Goal: Information Seeking & Learning: Learn about a topic

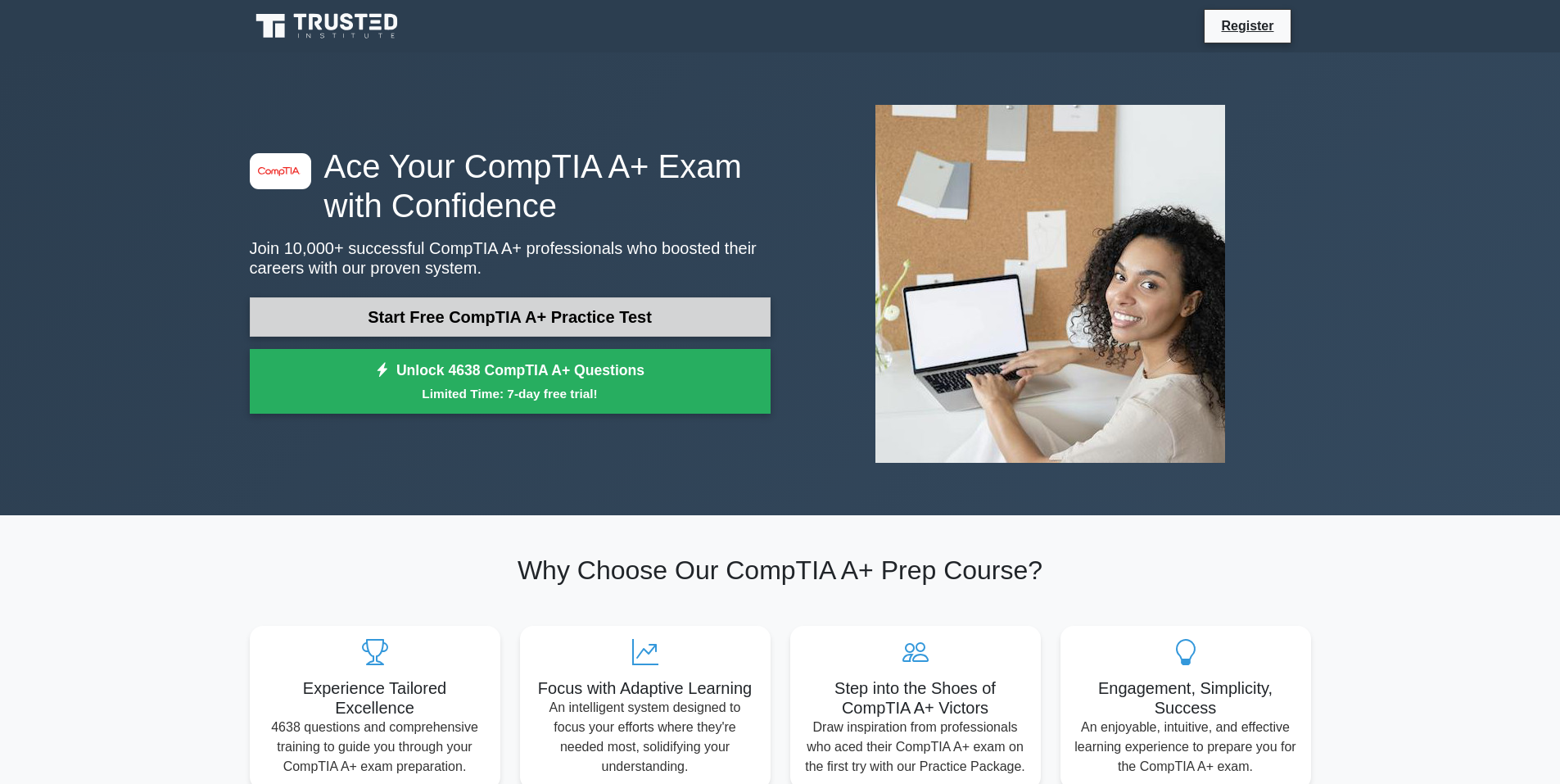
click at [474, 317] on link "Start Free CompTIA A+ Practice Test" at bounding box center [510, 317] width 521 height 40
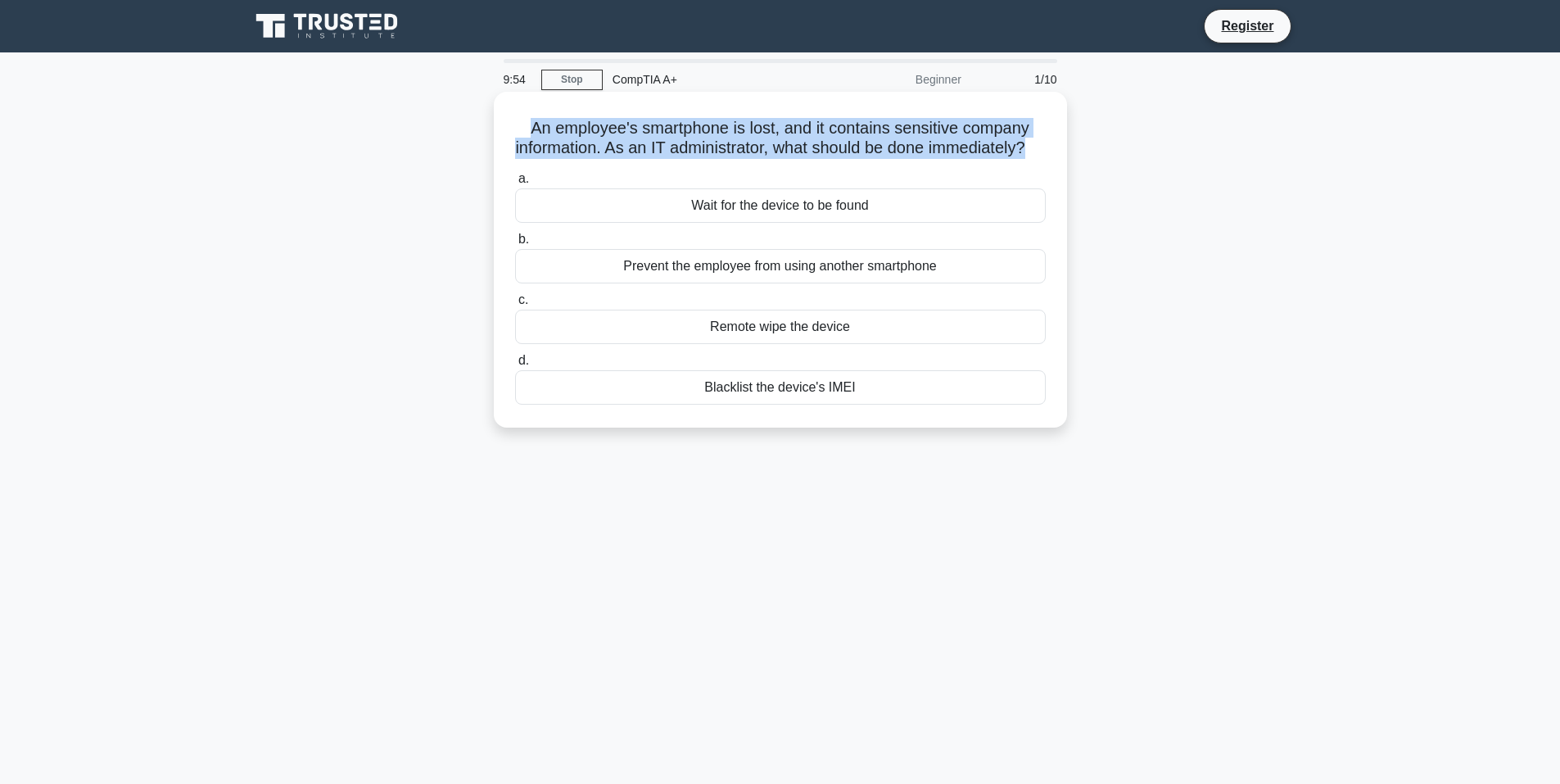
drag, startPoint x: 526, startPoint y: 129, endPoint x: 1066, endPoint y: 147, distance: 540.3
click at [1066, 147] on div "An employee's smartphone is lost, and it contains sensitive company information…" at bounding box center [780, 259] width 574 height 335
click at [672, 142] on h5 "An employee's smartphone is lost, and it contains sensitive company information…" at bounding box center [780, 138] width 534 height 41
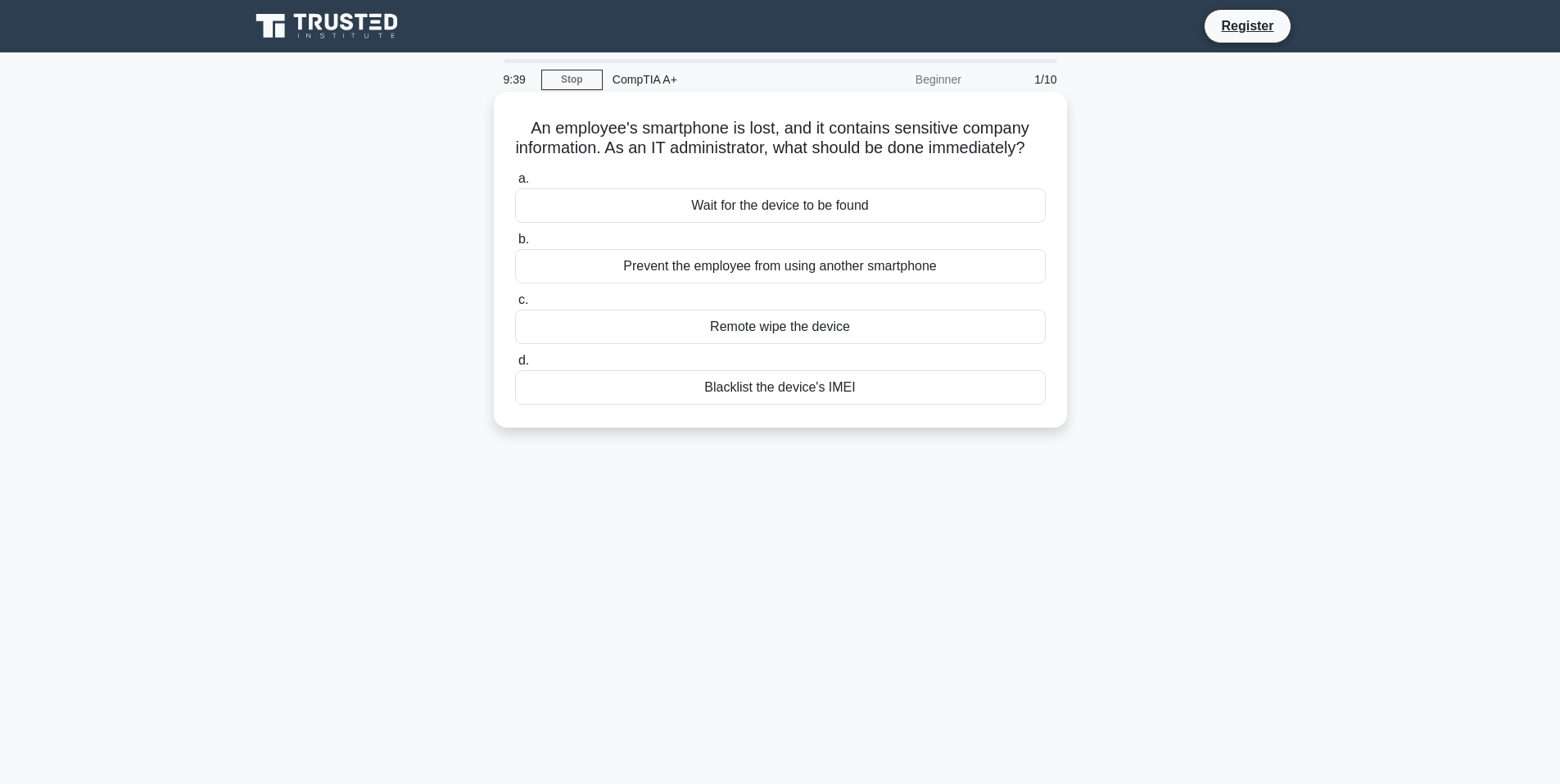
click at [795, 344] on div "Remote wipe the device" at bounding box center [780, 326] width 530 height 34
click at [515, 306] on input "c. Remote wipe the device" at bounding box center [515, 300] width 0 height 11
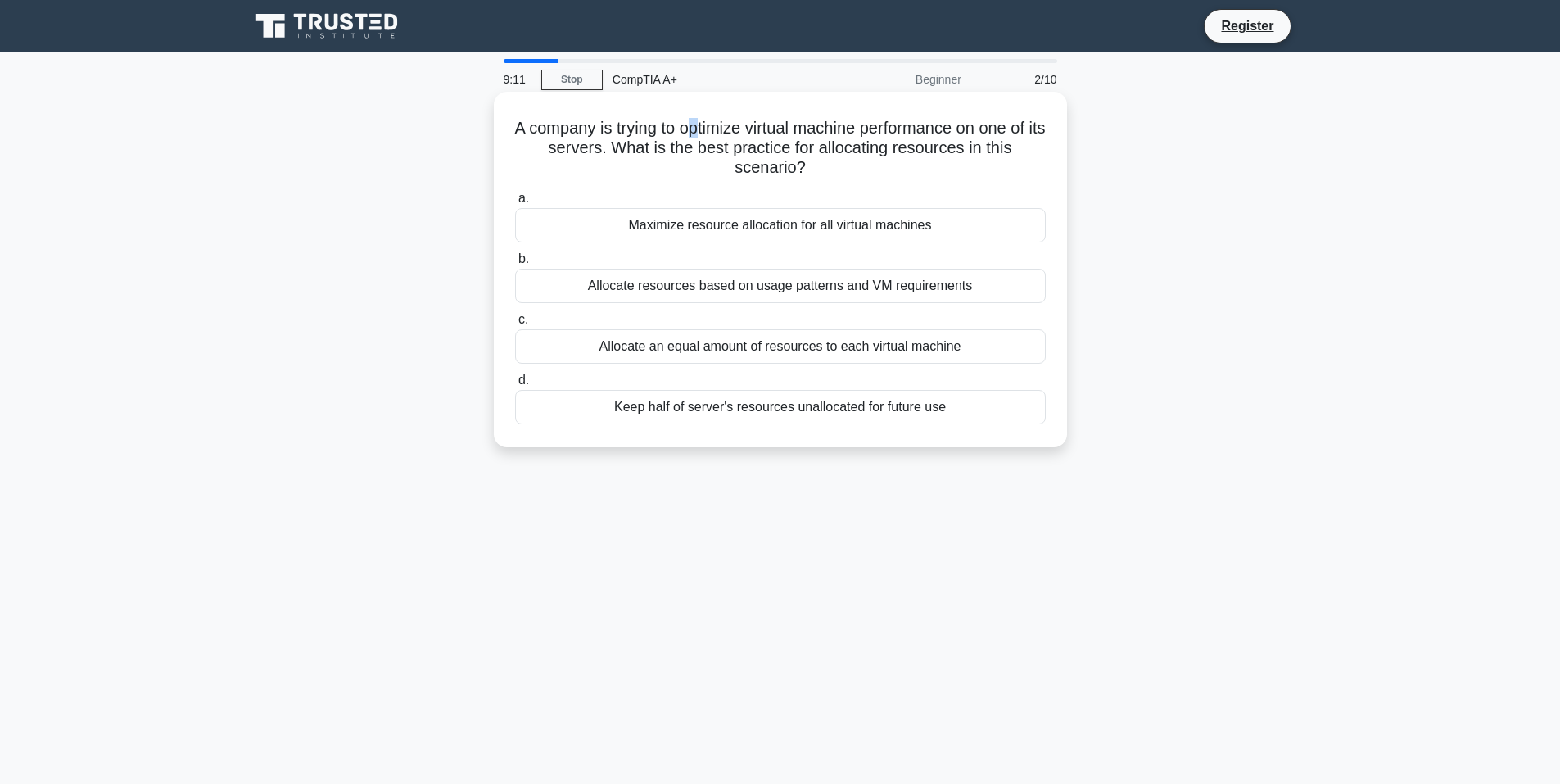
drag, startPoint x: 695, startPoint y: 133, endPoint x: 728, endPoint y: 140, distance: 33.7
click at [728, 140] on h5 "A company is trying to optimize virtual machine performance on one of its serve…" at bounding box center [780, 147] width 534 height 60
click at [816, 145] on h5 "A company is trying to optimize virtual machine performance on one of its serve…" at bounding box center [780, 147] width 534 height 60
click at [748, 293] on div "Allocate resources based on usage patterns and VM requirements" at bounding box center [780, 286] width 530 height 34
click at [515, 264] on input "b. Allocate resources based on usage patterns and VM requirements" at bounding box center [515, 259] width 0 height 11
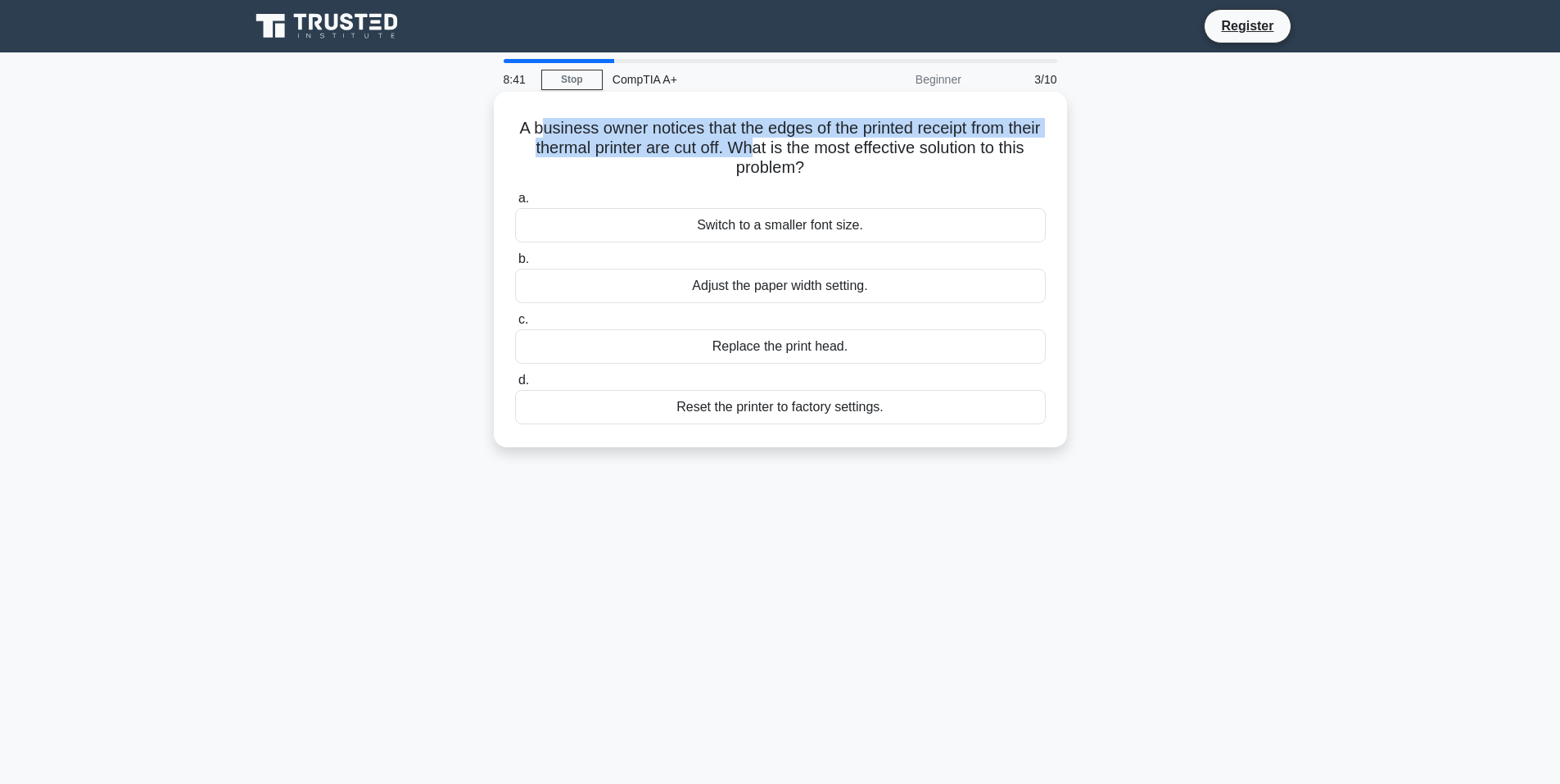
drag, startPoint x: 557, startPoint y: 128, endPoint x: 804, endPoint y: 147, distance: 247.7
click at [801, 147] on h5 "A business owner notices that the edges of the printed receipt from their therm…" at bounding box center [780, 147] width 534 height 60
click at [758, 152] on h5 "A business owner notices that the edges of the printed receipt from their therm…" at bounding box center [780, 147] width 534 height 60
click at [866, 134] on h5 "A business owner notices that the edges of the printed receipt from their therm…" at bounding box center [780, 147] width 534 height 60
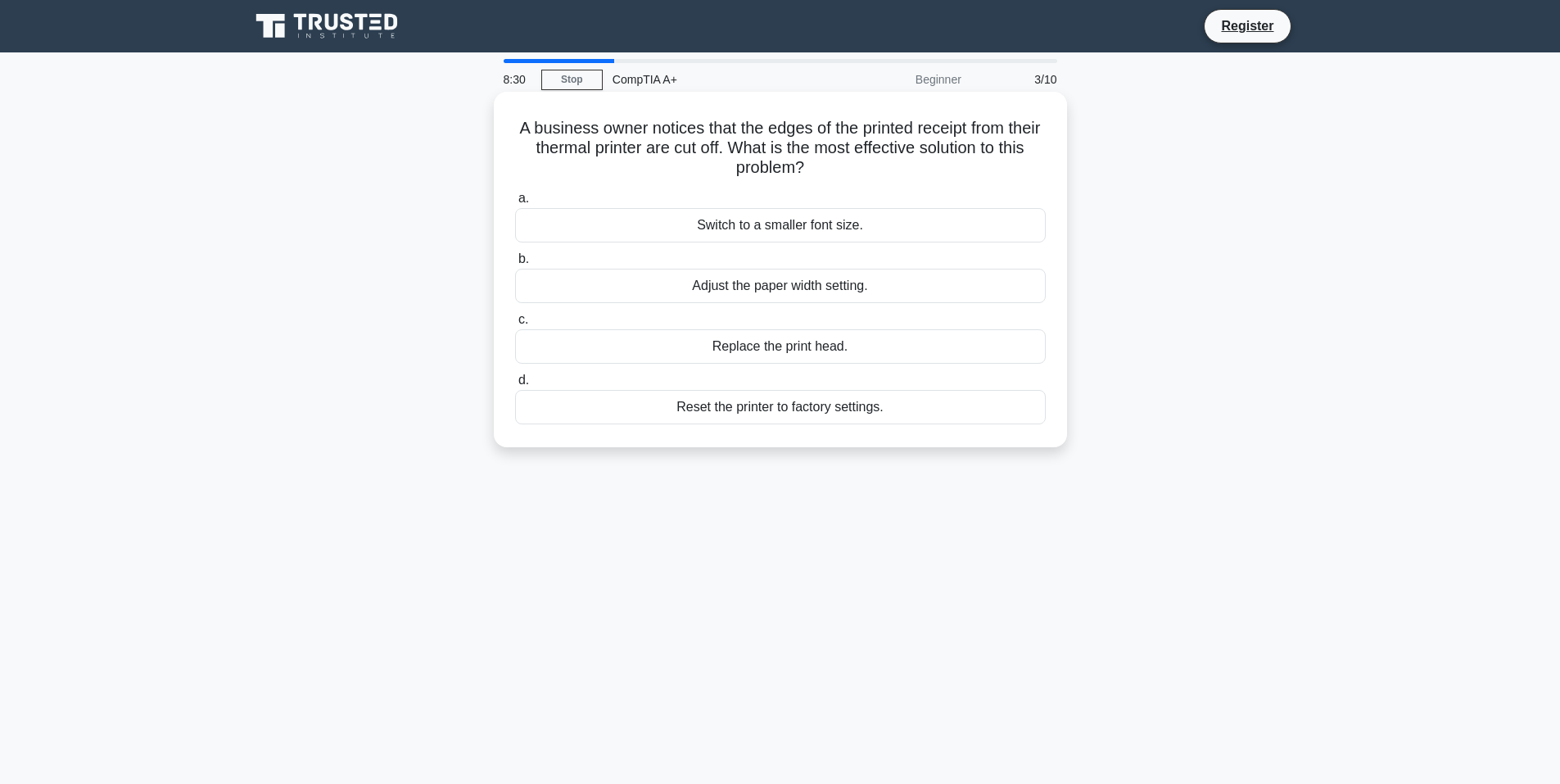
click at [762, 281] on div "Adjust the paper width setting." at bounding box center [780, 286] width 530 height 34
click at [515, 264] on input "b. Adjust the paper width setting." at bounding box center [515, 259] width 0 height 11
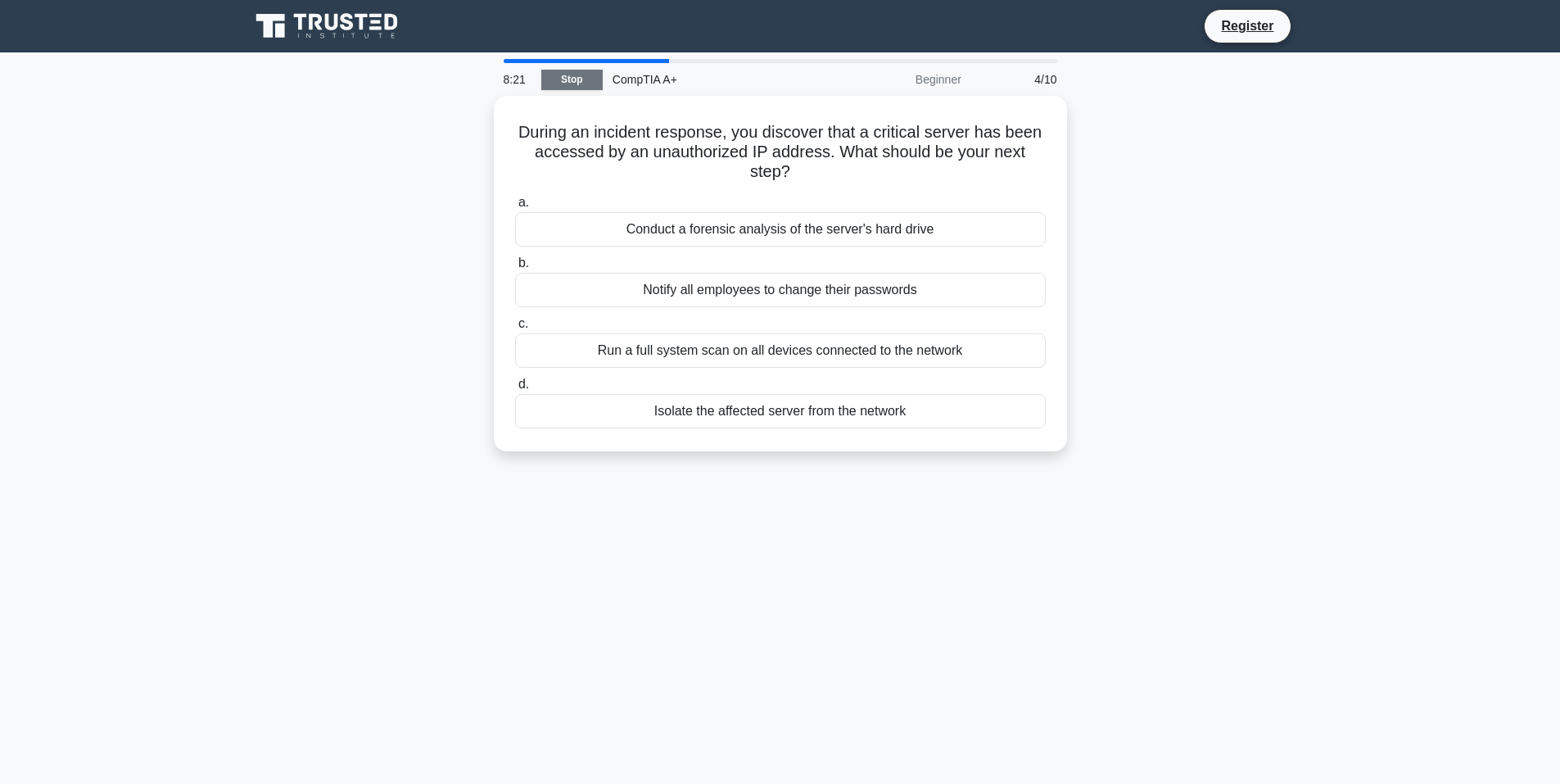
click at [575, 81] on link "Stop" at bounding box center [572, 79] width 61 height 21
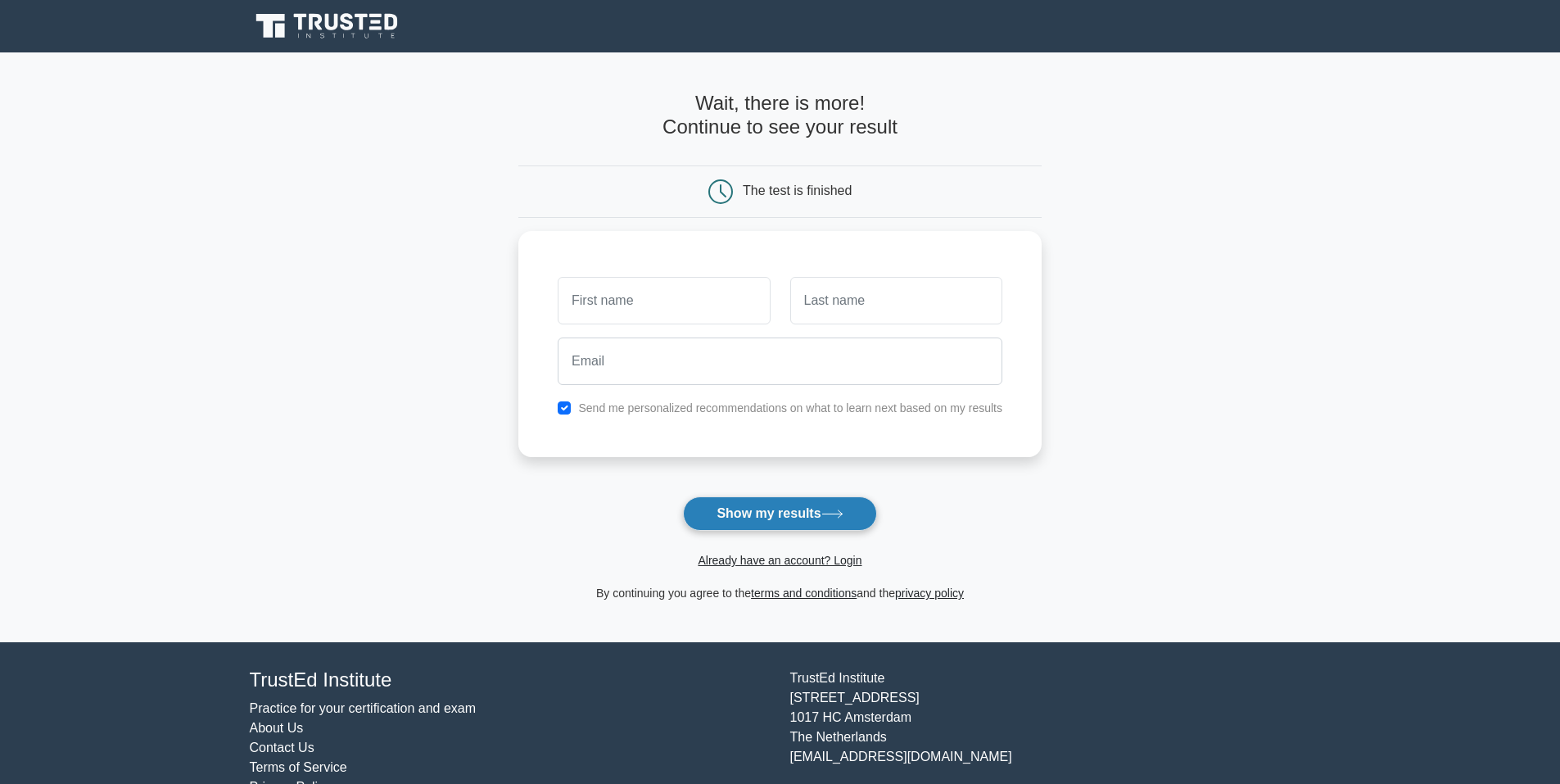
click at [758, 523] on button "Show my results" at bounding box center [780, 513] width 193 height 34
click at [639, 306] on input "text" at bounding box center [664, 296] width 212 height 48
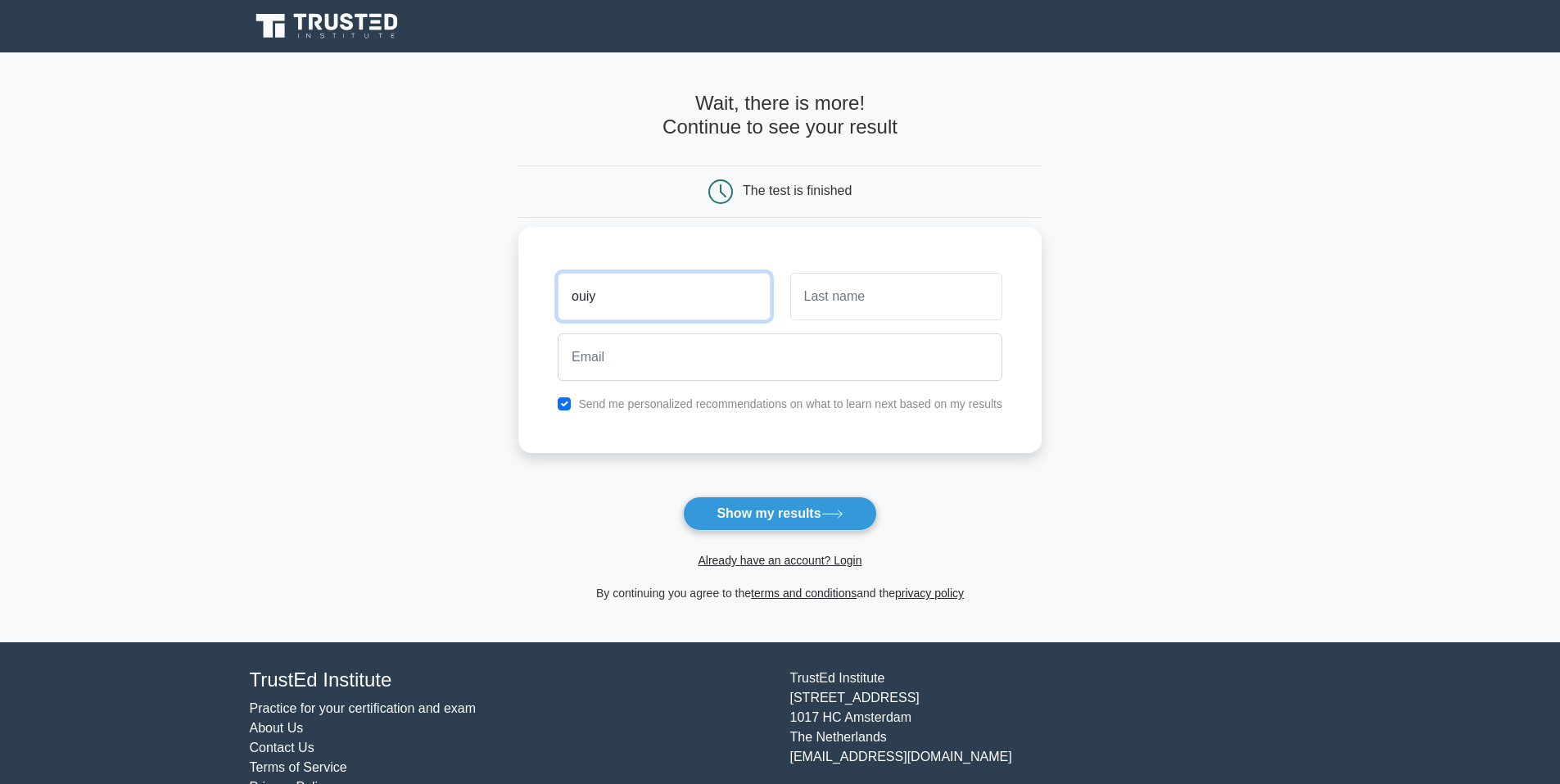
type input "ouiy"
click at [838, 295] on input "text" at bounding box center [896, 296] width 212 height 48
type input "ouyi"
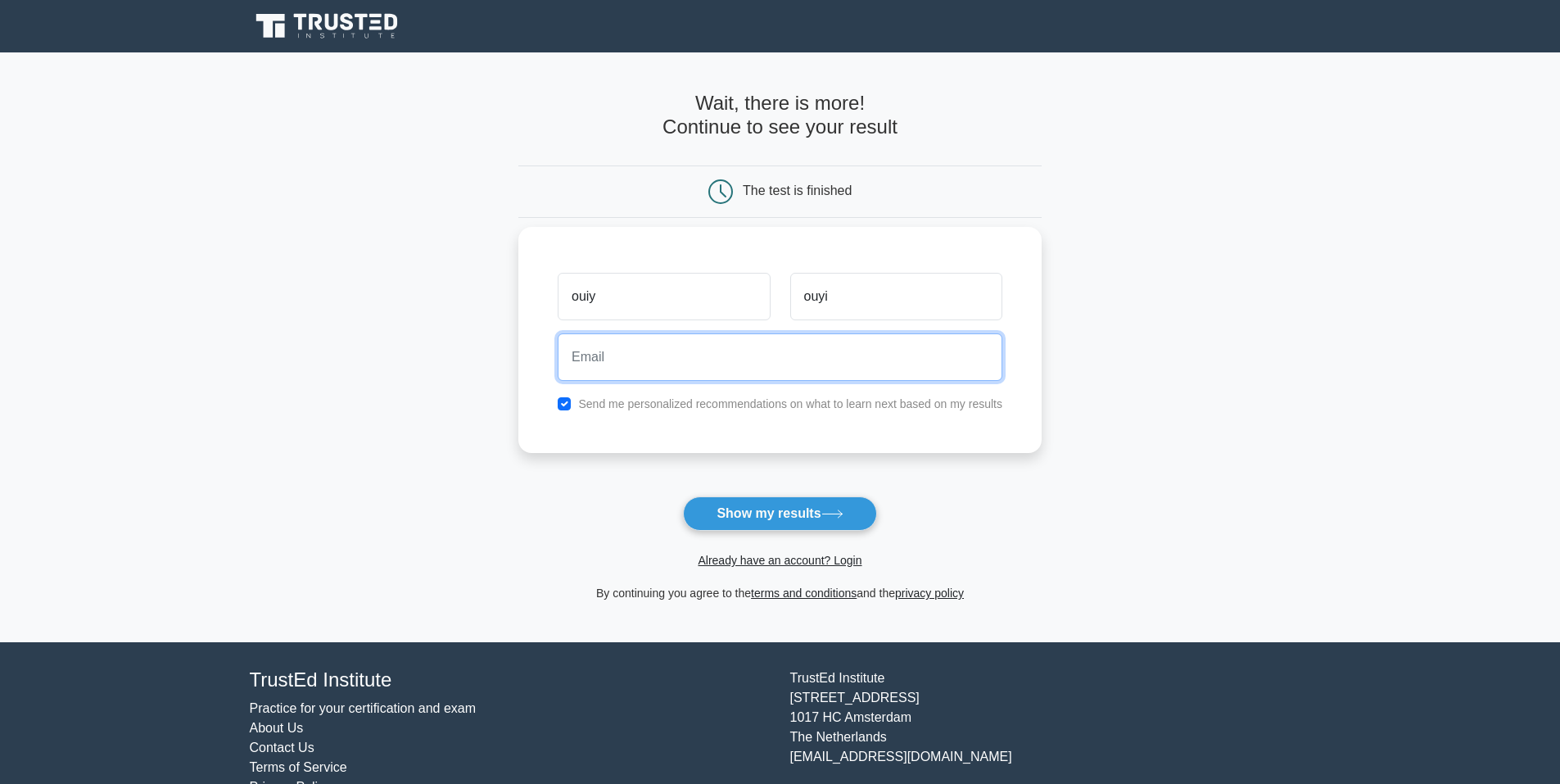
click at [703, 347] on input "email" at bounding box center [780, 357] width 445 height 48
type input "rasguylla@gmail.com"
click at [683, 496] on button "Show my results" at bounding box center [780, 513] width 193 height 34
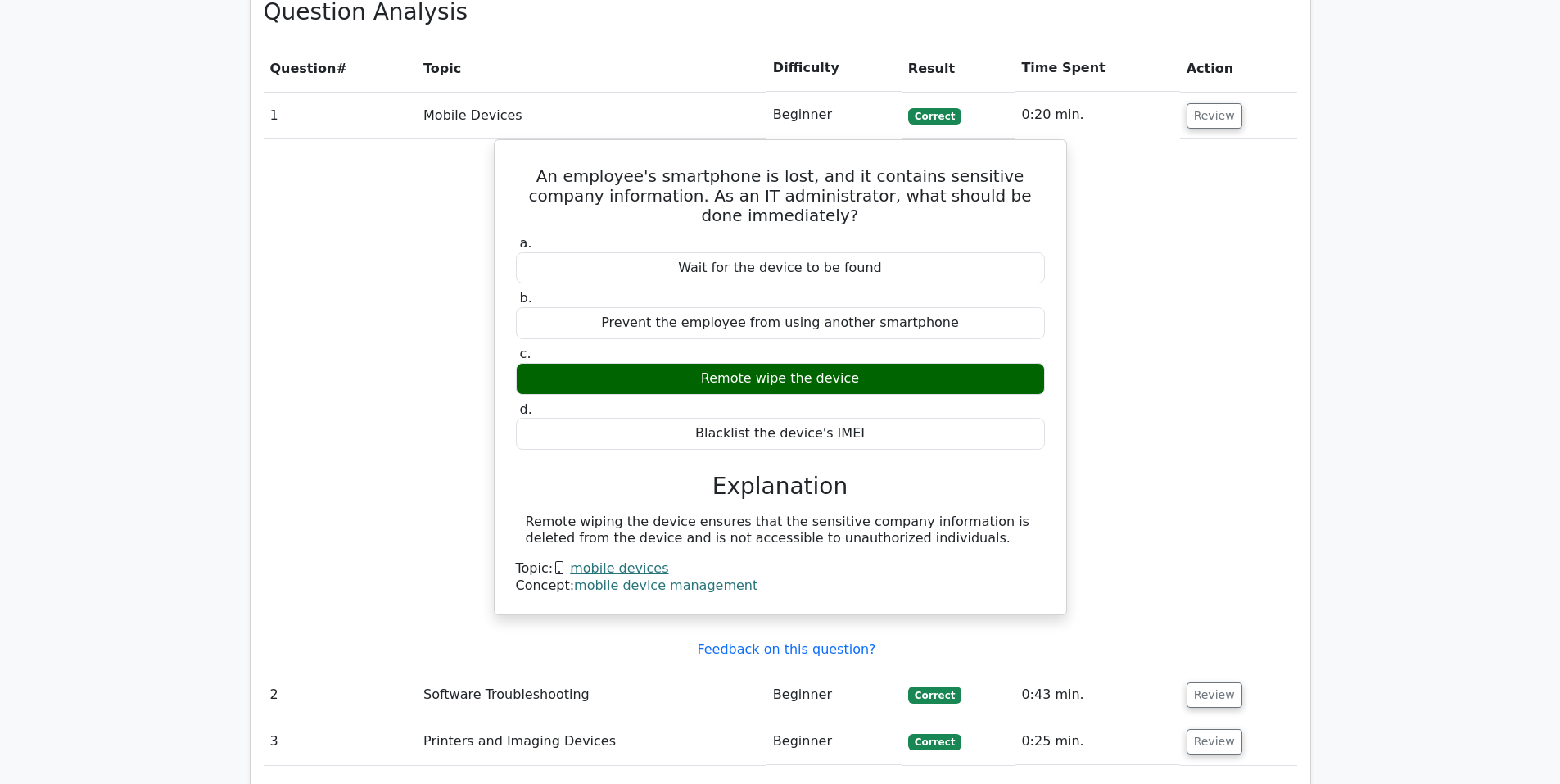
scroll to position [983, 0]
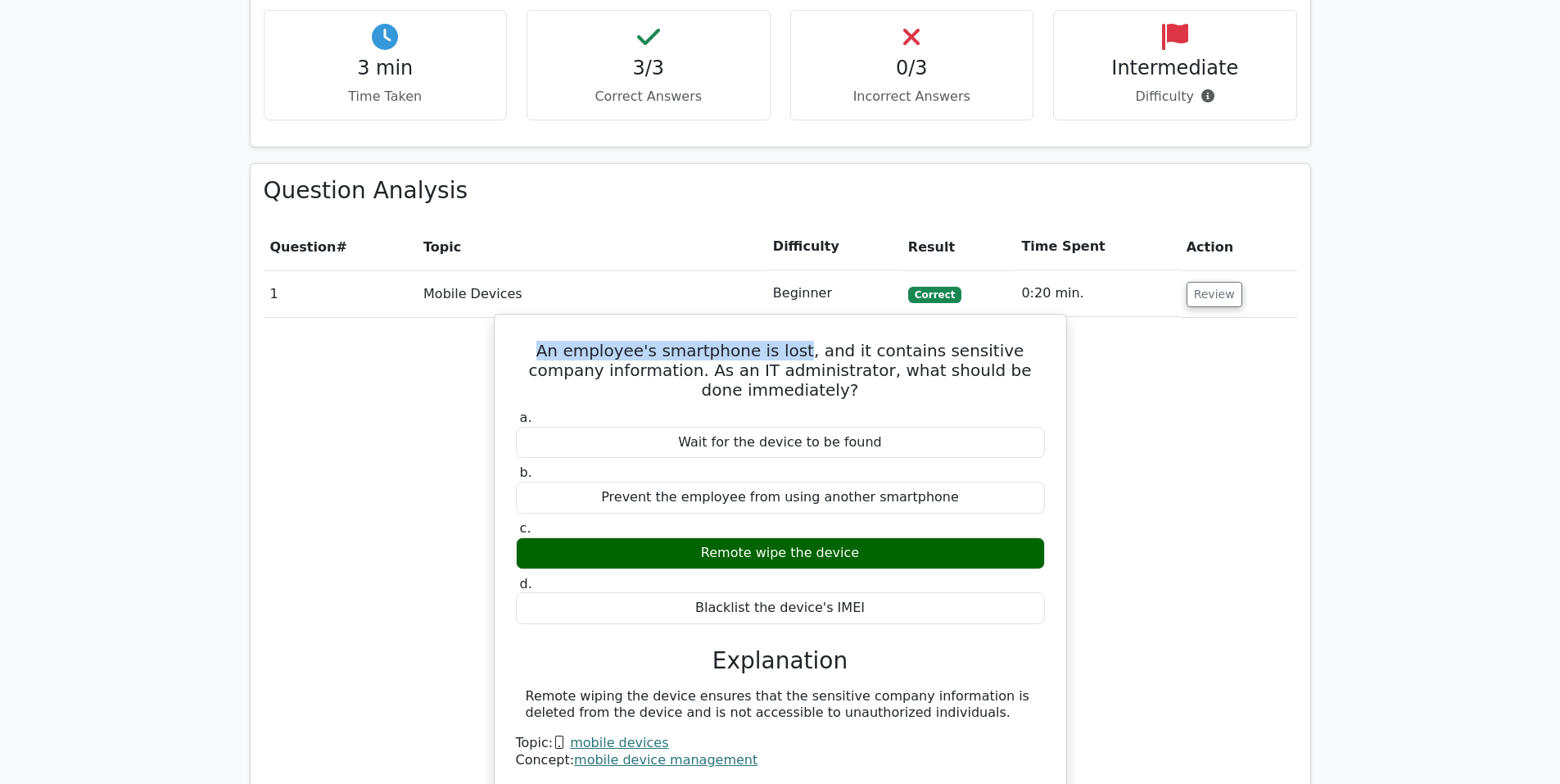
drag, startPoint x: 526, startPoint y: 286, endPoint x: 775, endPoint y: 300, distance: 249.4
click at [775, 341] on h5 "An employee's smartphone is lost, and it contains sensitive company information…" at bounding box center [780, 370] width 532 height 59
click at [547, 341] on h5 "An employee's smartphone is lost, and it contains sensitive company information…" at bounding box center [780, 370] width 532 height 59
drag, startPoint x: 783, startPoint y: 293, endPoint x: 789, endPoint y: 303, distance: 11.7
click at [786, 341] on h5 "An employee's smartphone is lost, and it contains sensitive company information…" at bounding box center [780, 370] width 532 height 59
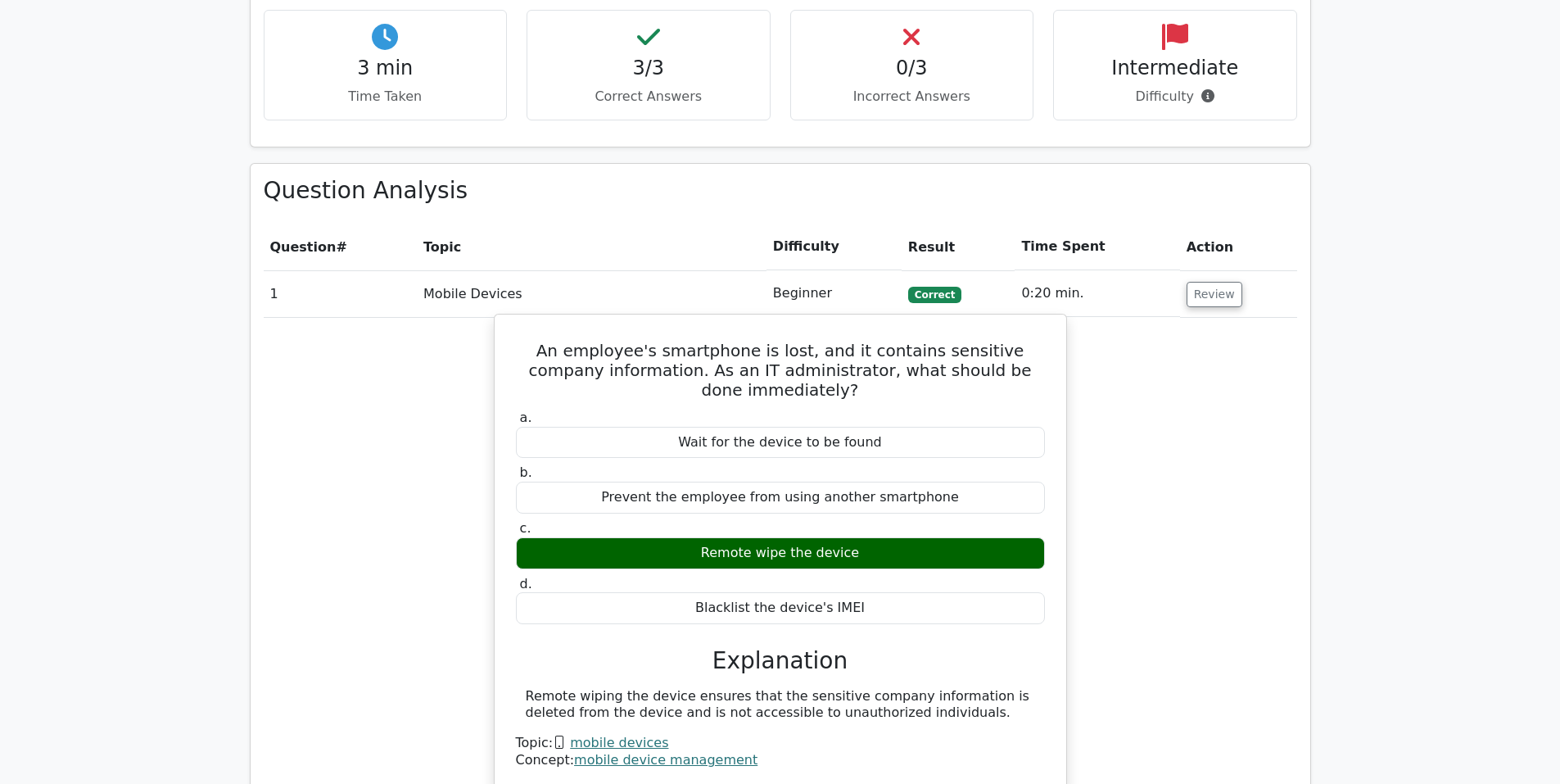
click at [789, 341] on h5 "An employee's smartphone is lost, and it contains sensitive company information…" at bounding box center [780, 370] width 532 height 59
click at [786, 341] on h5 "An employee's smartphone is lost, and it contains sensitive company information…" at bounding box center [780, 370] width 532 height 59
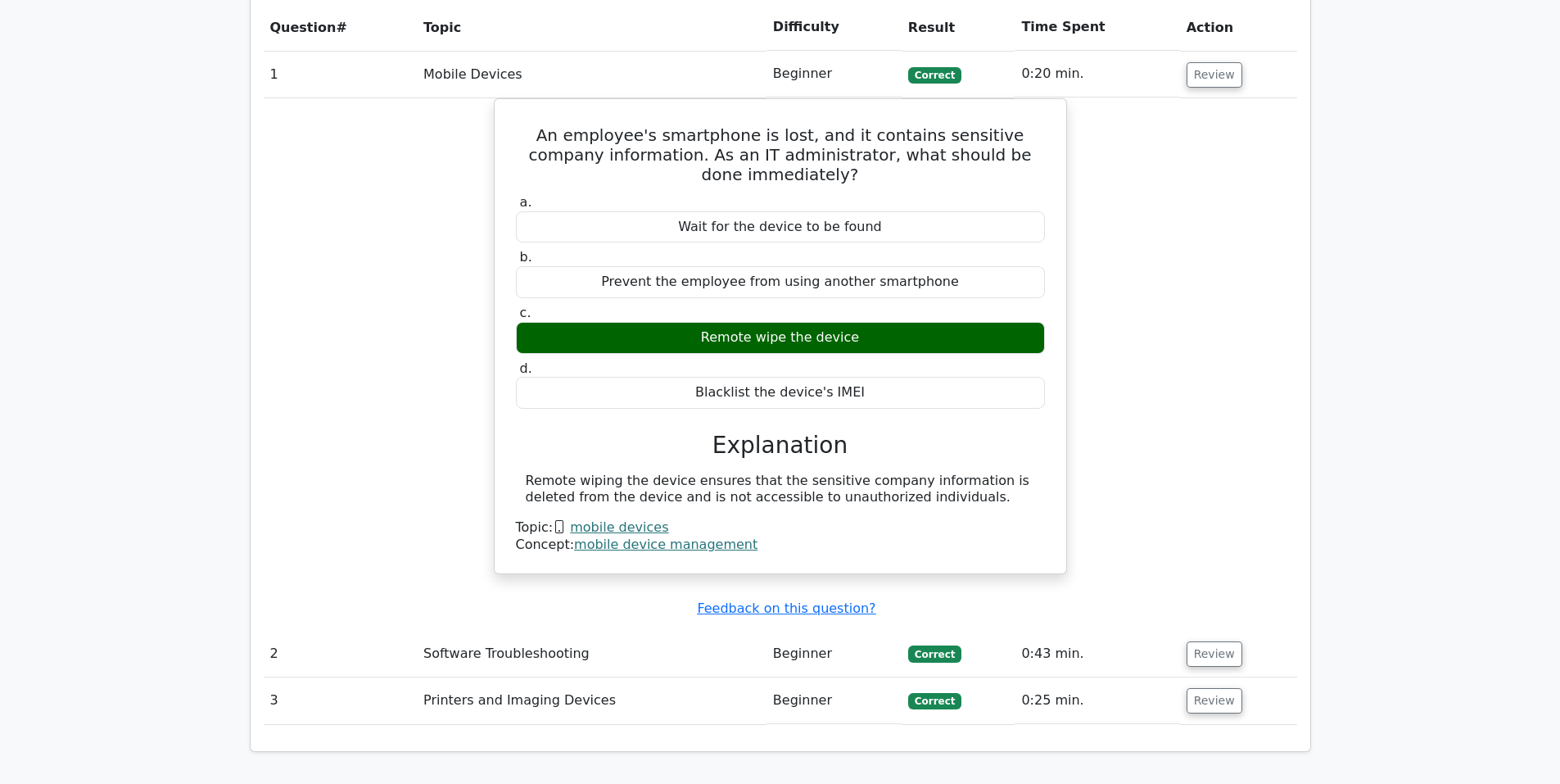
scroll to position [1201, 0]
click at [462, 631] on td "Software Troubleshooting" at bounding box center [592, 655] width 350 height 47
click at [617, 631] on td "Software Troubleshooting" at bounding box center [592, 655] width 350 height 47
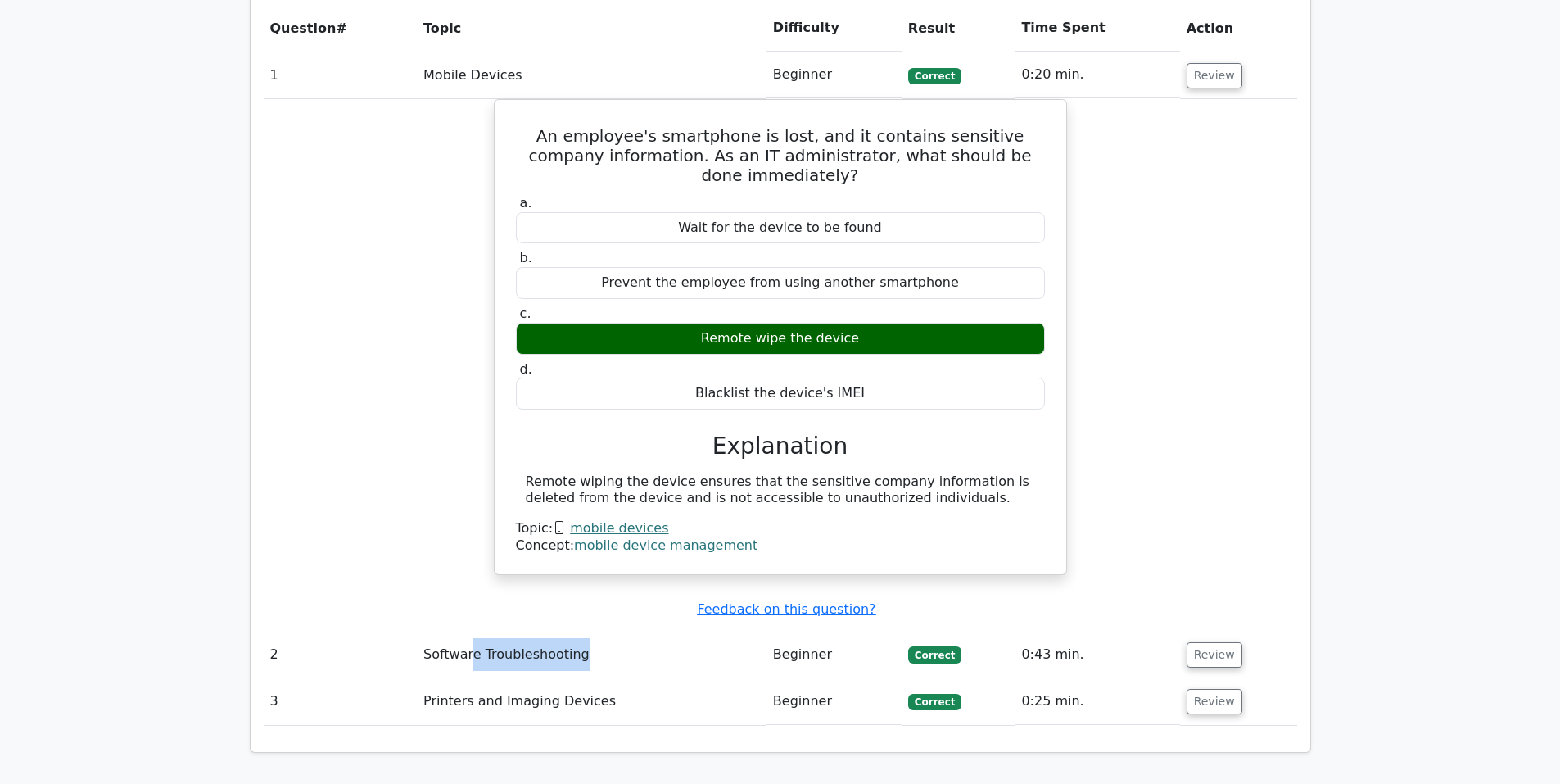
click at [701, 631] on td "Software Troubleshooting" at bounding box center [592, 655] width 350 height 47
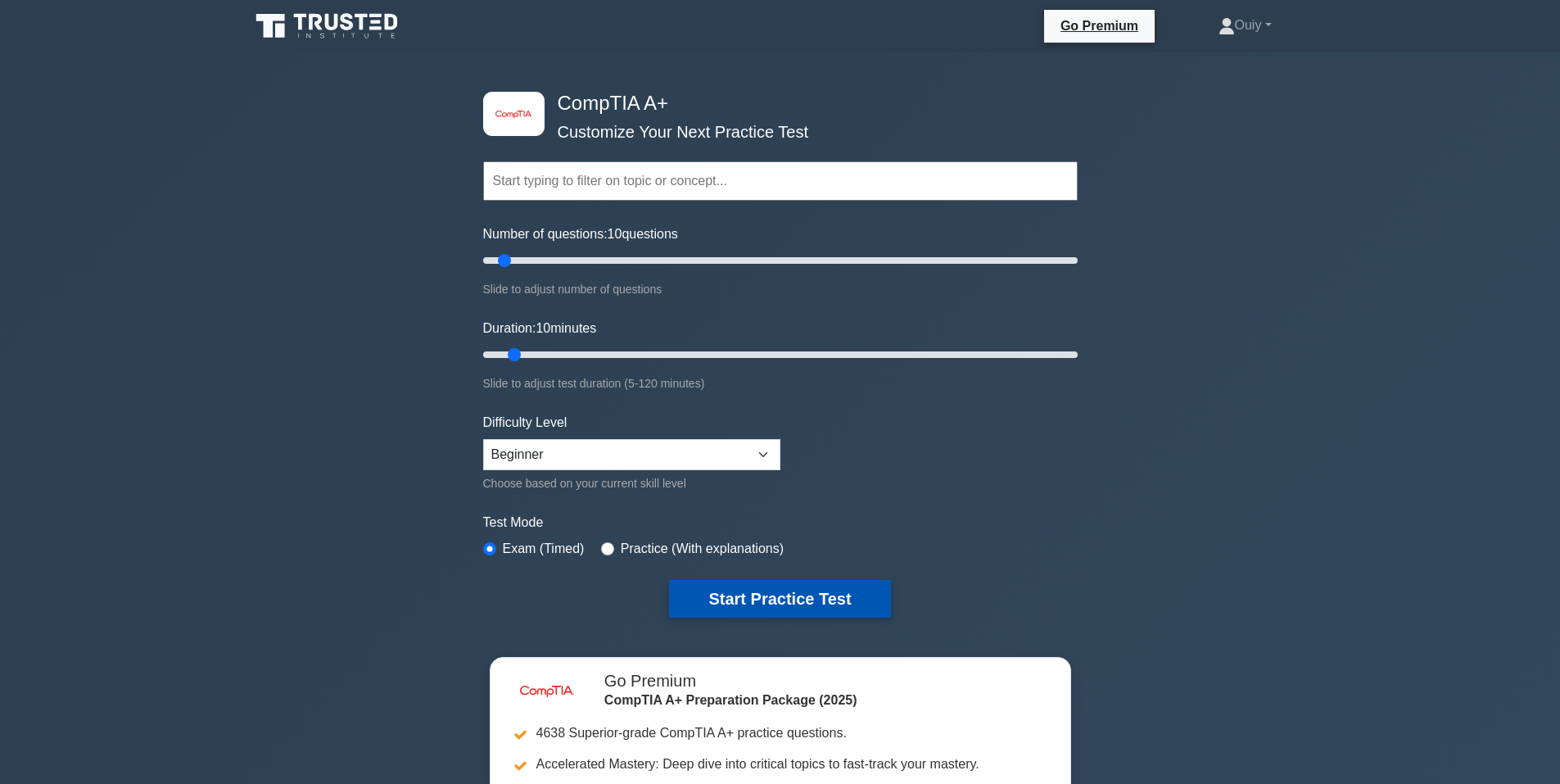
click at [773, 594] on button "Start Practice Test" at bounding box center [780, 599] width 221 height 38
click at [753, 600] on button "Start Practice Test" at bounding box center [780, 599] width 221 height 38
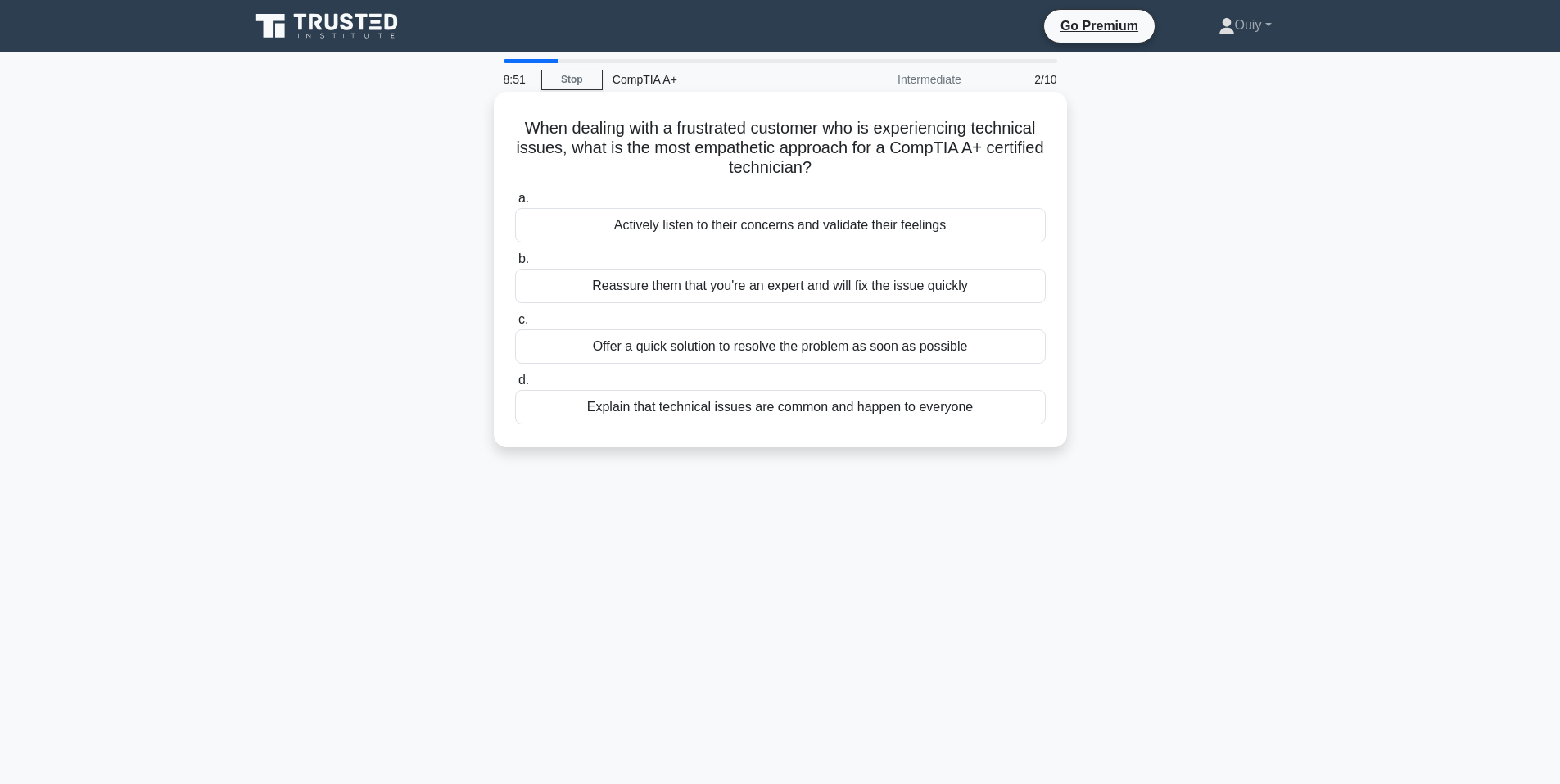
click at [561, 144] on h5 "When dealing with a frustrated customer who is experiencing technical issues, w…" at bounding box center [780, 147] width 534 height 60
